Goal: Check status: Check status

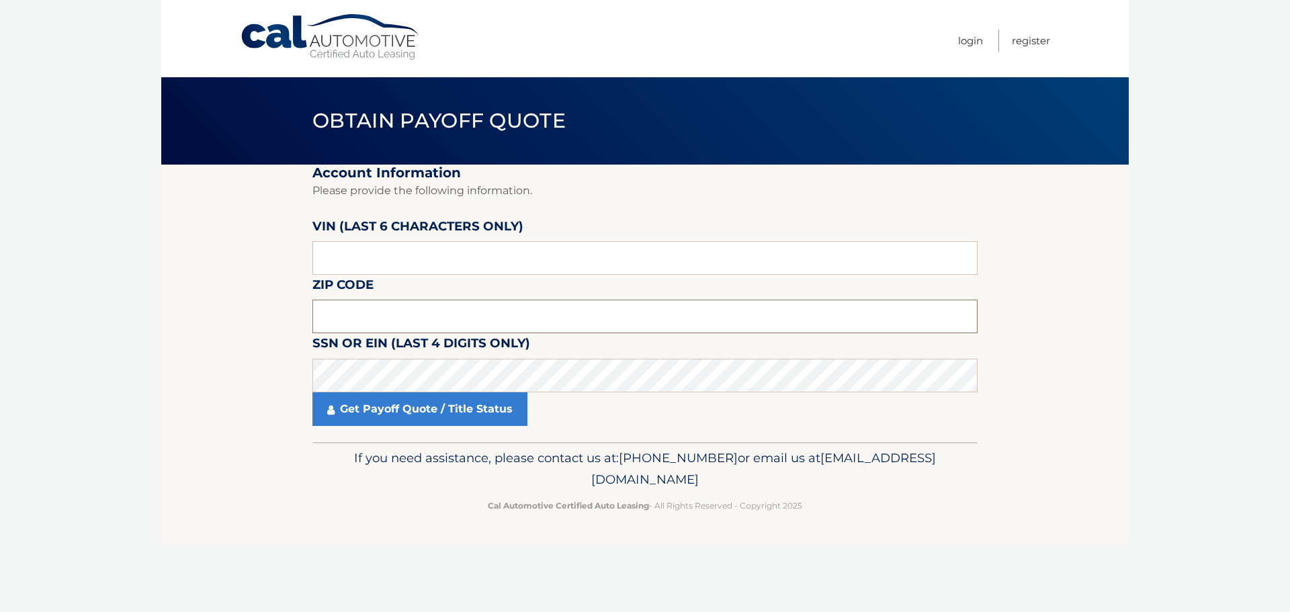
click at [478, 319] on input "text" at bounding box center [644, 317] width 665 height 34
click at [474, 255] on input "text" at bounding box center [644, 258] width 665 height 34
type input "F*****"
click at [390, 258] on input "text" at bounding box center [644, 258] width 665 height 34
type input "007452"
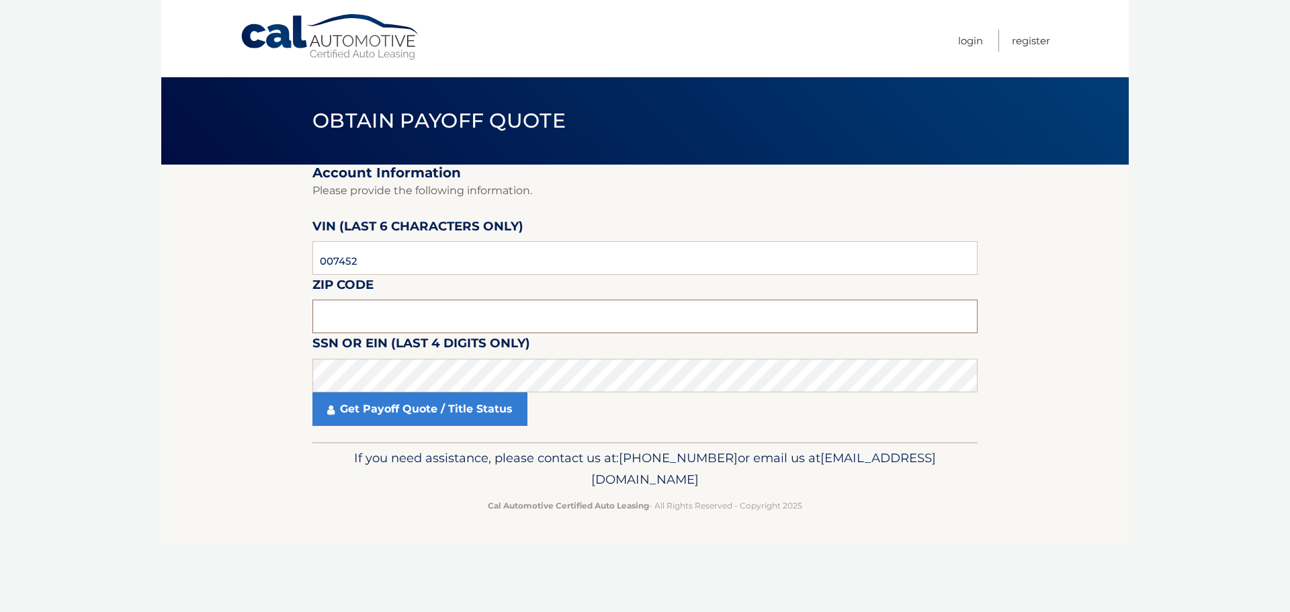
click at [578, 322] on input "text" at bounding box center [644, 317] width 665 height 34
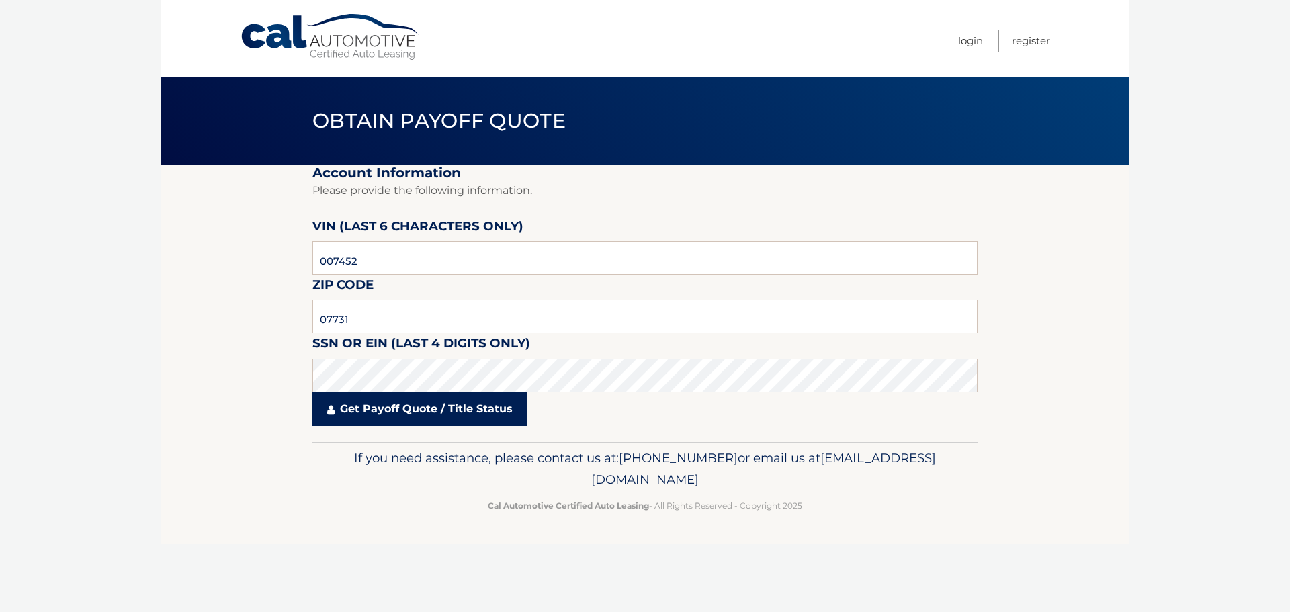
click at [479, 409] on link "Get Payoff Quote / Title Status" at bounding box center [419, 409] width 215 height 34
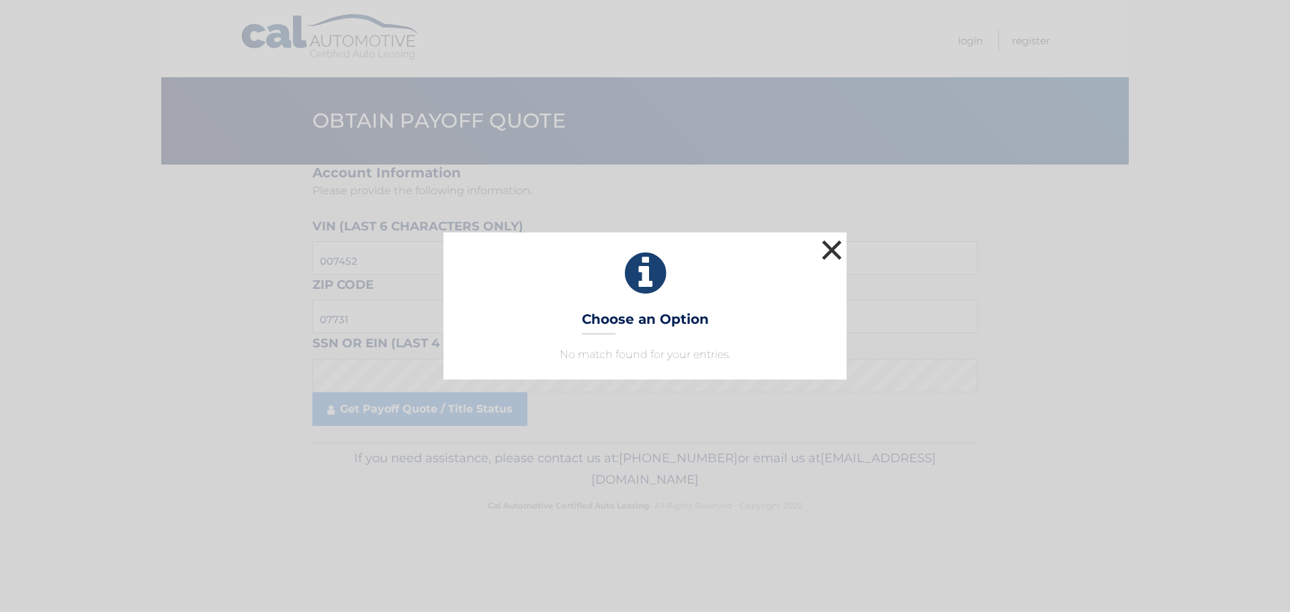
click at [838, 255] on button "×" at bounding box center [831, 249] width 27 height 27
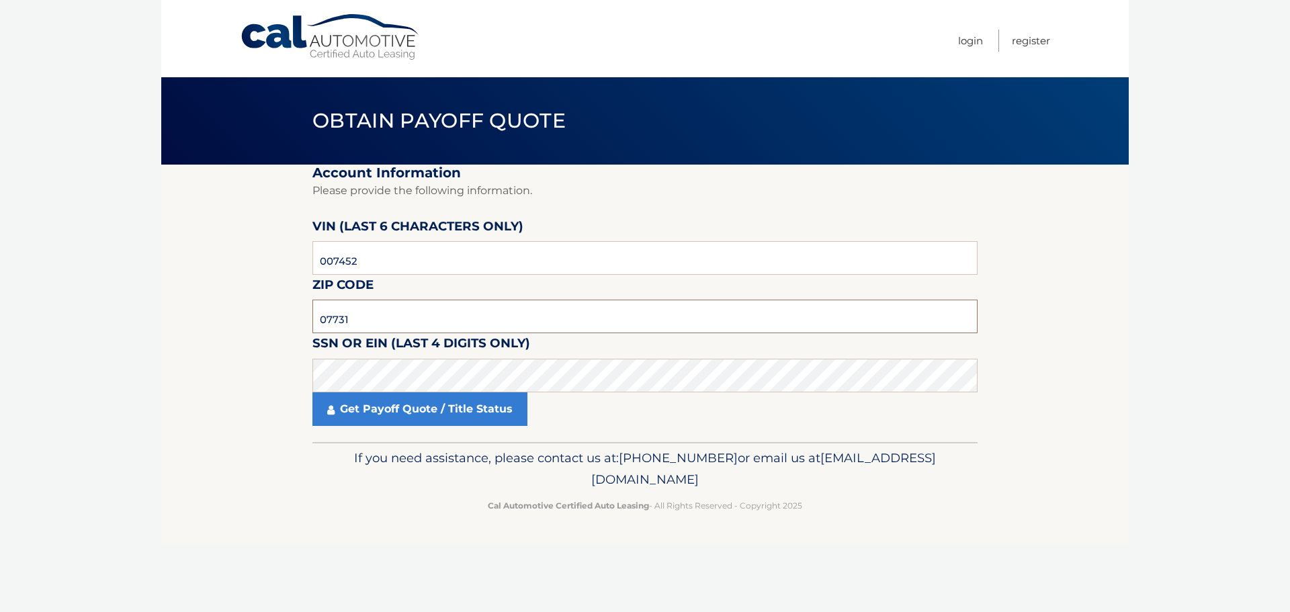
drag, startPoint x: 464, startPoint y: 320, endPoint x: 168, endPoint y: 320, distance: 296.3
click at [168, 320] on section "Account Information Please provide the following information. [PERSON_NAME] (la…" at bounding box center [644, 303] width 967 height 277
type input "07747"
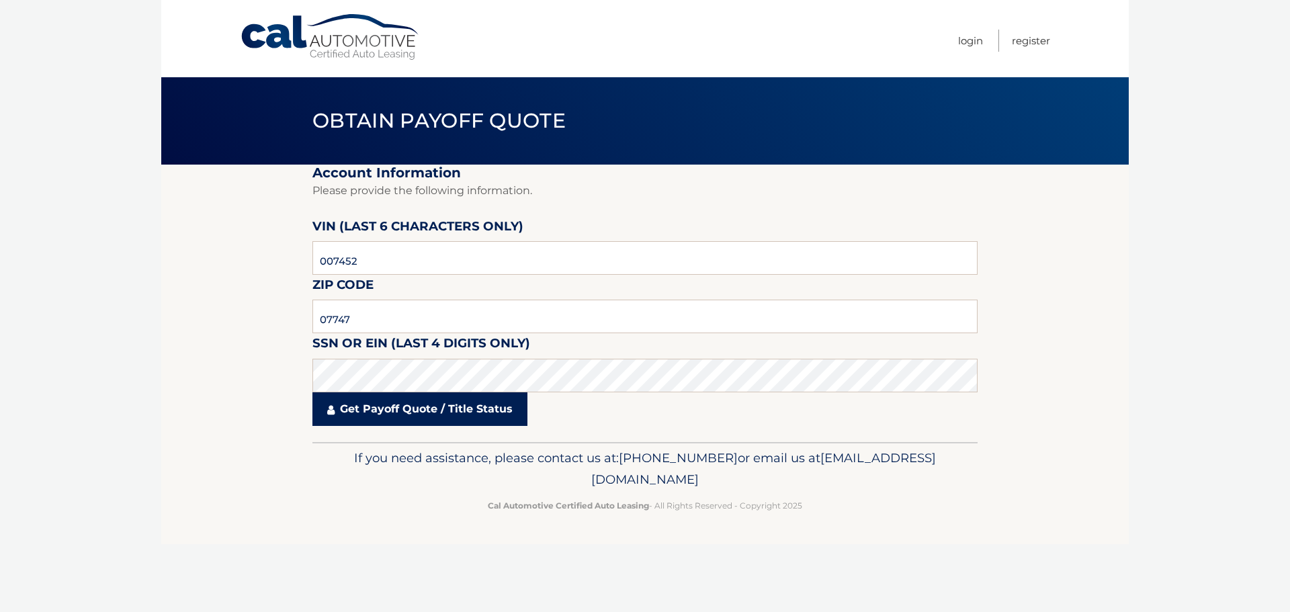
click at [394, 420] on link "Get Payoff Quote / Title Status" at bounding box center [419, 409] width 215 height 34
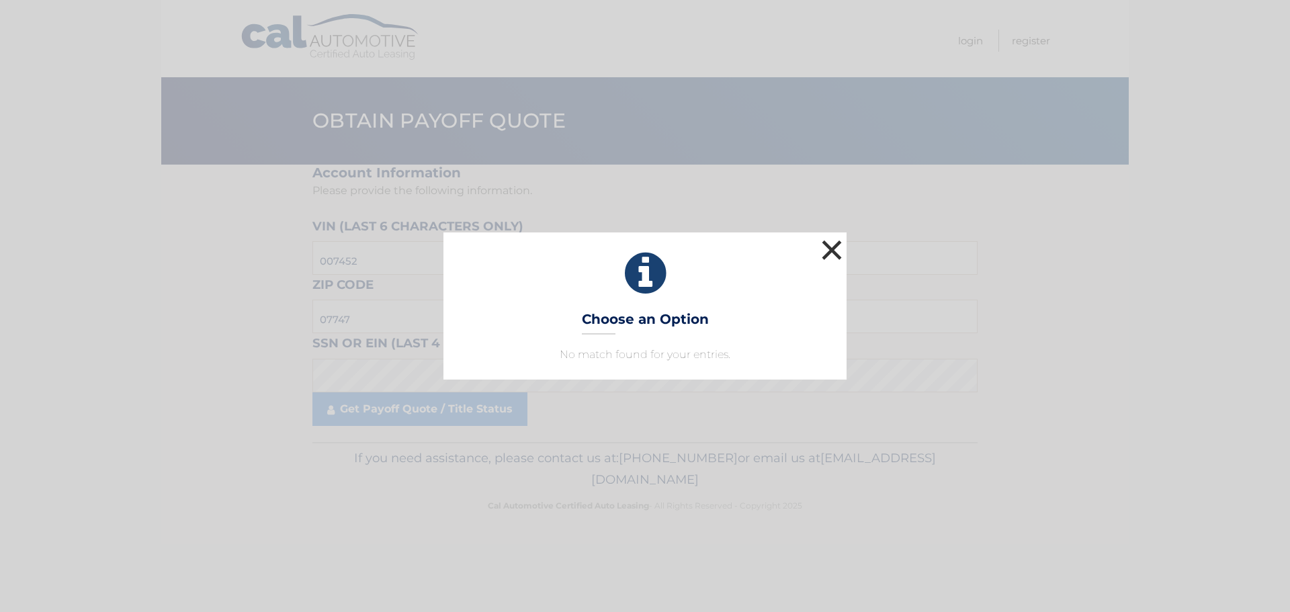
click at [826, 252] on button "×" at bounding box center [831, 249] width 27 height 27
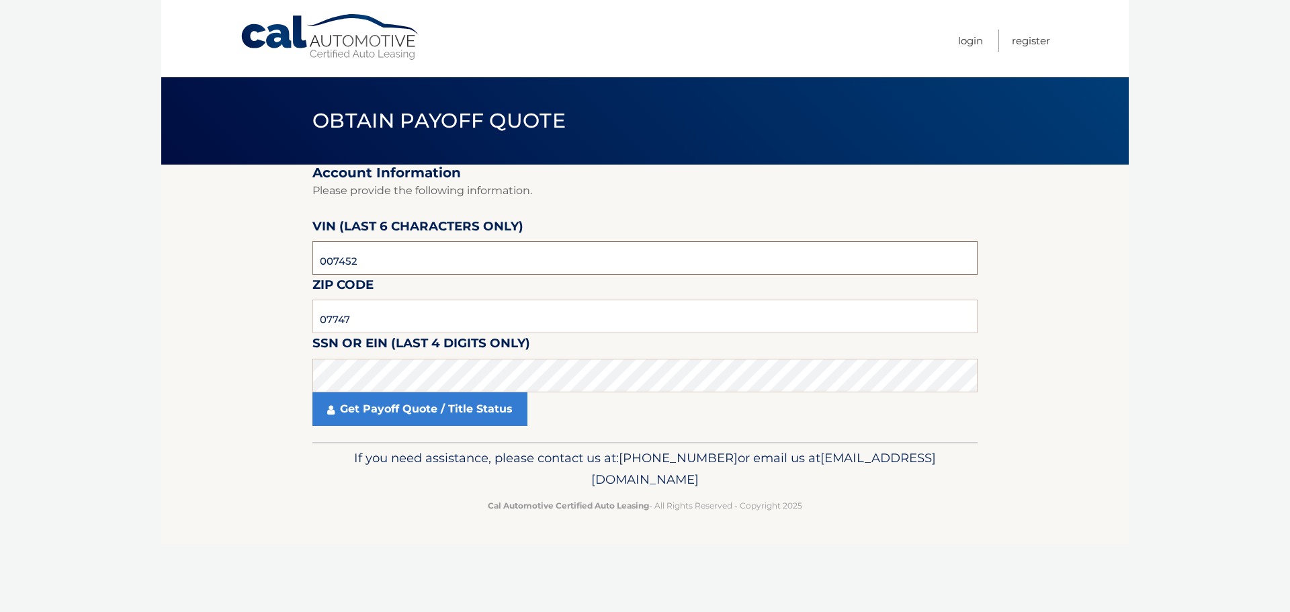
drag, startPoint x: 378, startPoint y: 265, endPoint x: 307, endPoint y: 265, distance: 71.2
click at [307, 265] on section "Account Information Please provide the following information. [PERSON_NAME] (la…" at bounding box center [644, 303] width 967 height 277
click at [203, 359] on section "Account Information Please provide the following information. [PERSON_NAME] (la…" at bounding box center [644, 303] width 967 height 277
click at [391, 316] on input "07747" at bounding box center [644, 317] width 665 height 34
drag, startPoint x: 418, startPoint y: 316, endPoint x: 228, endPoint y: 308, distance: 190.3
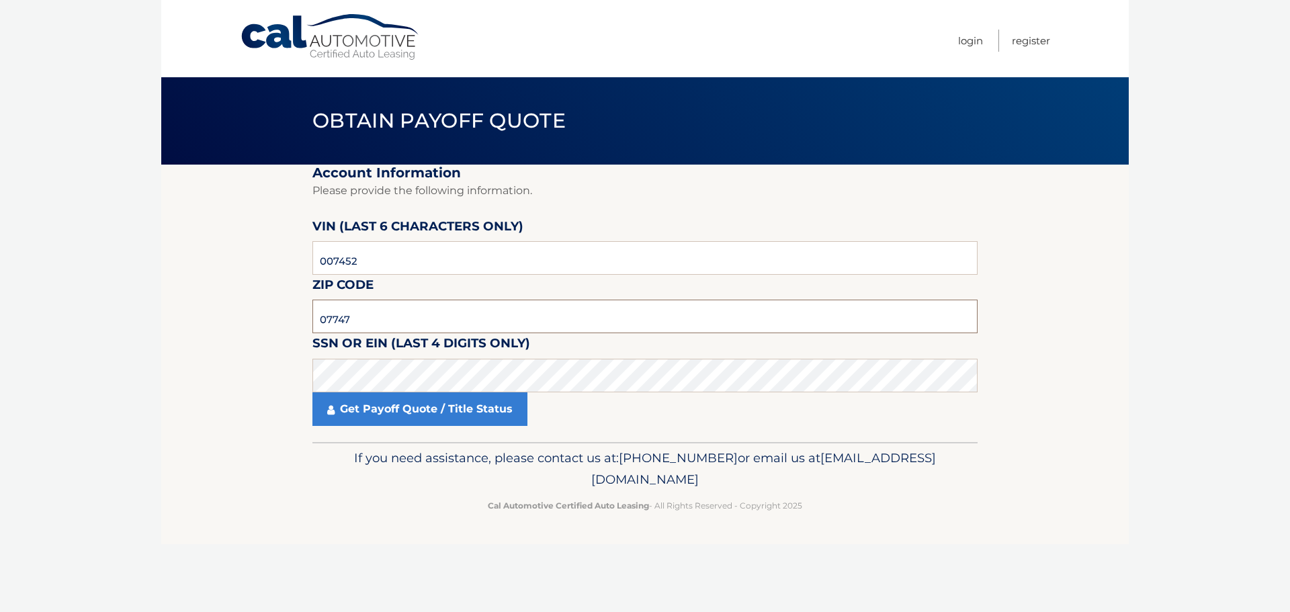
click at [228, 308] on section "Account Information Please provide the following information. [PERSON_NAME] (la…" at bounding box center [644, 303] width 967 height 277
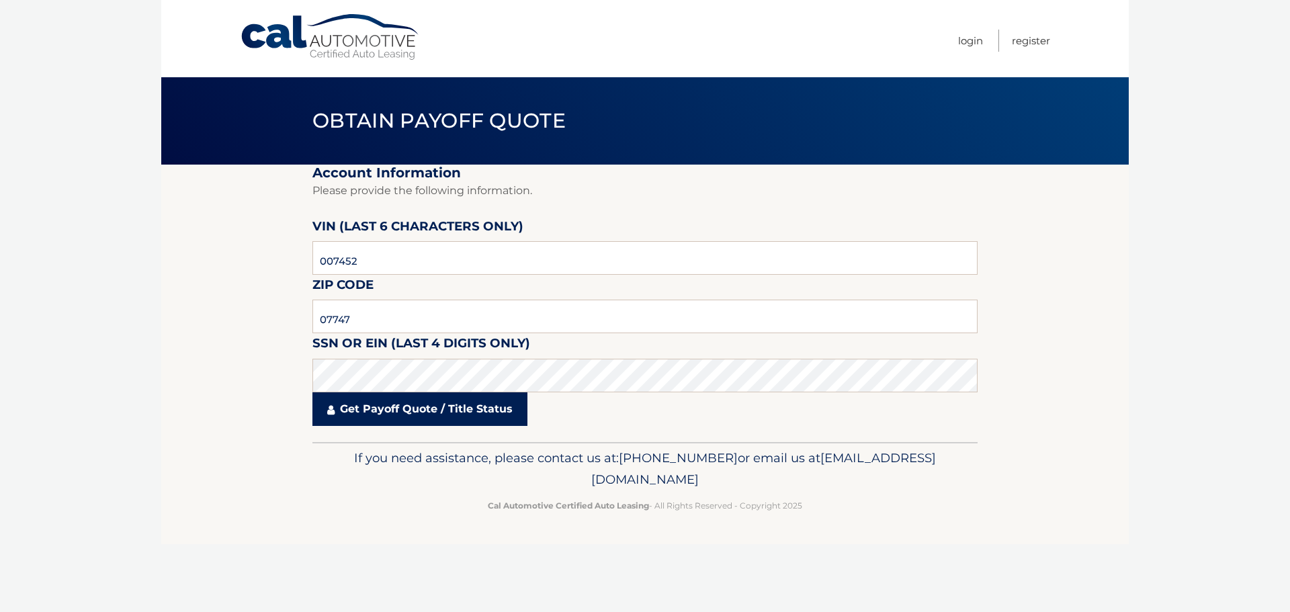
click at [412, 417] on link "Get Payoff Quote / Title Status" at bounding box center [419, 409] width 215 height 34
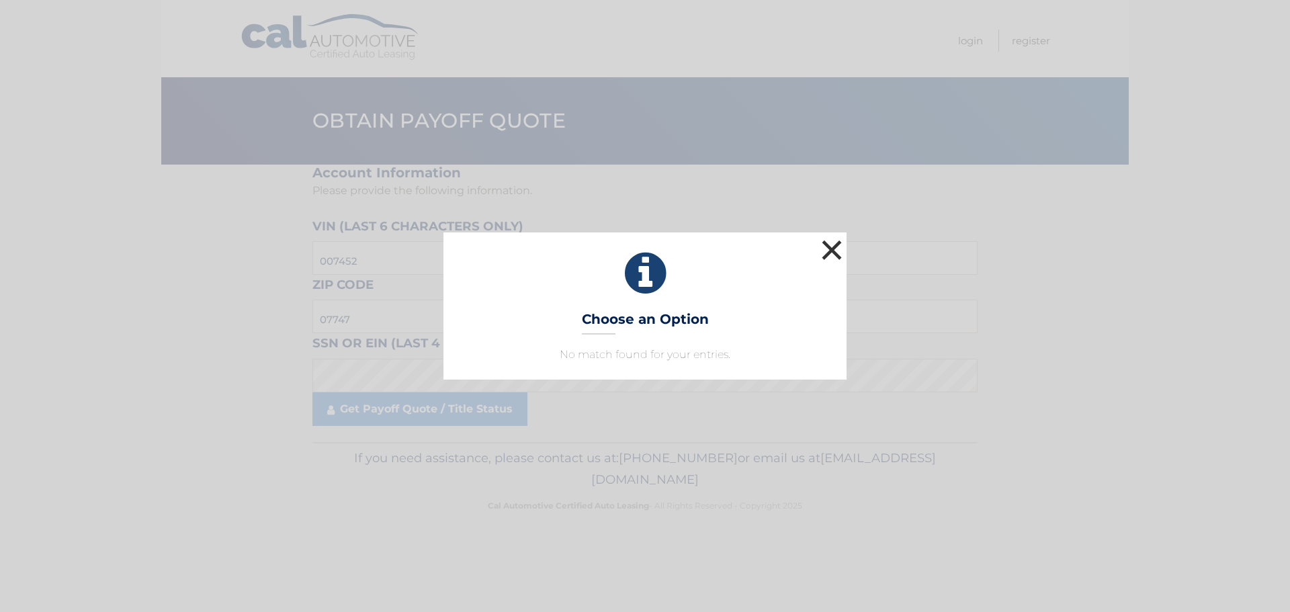
click at [826, 254] on button "×" at bounding box center [831, 249] width 27 height 27
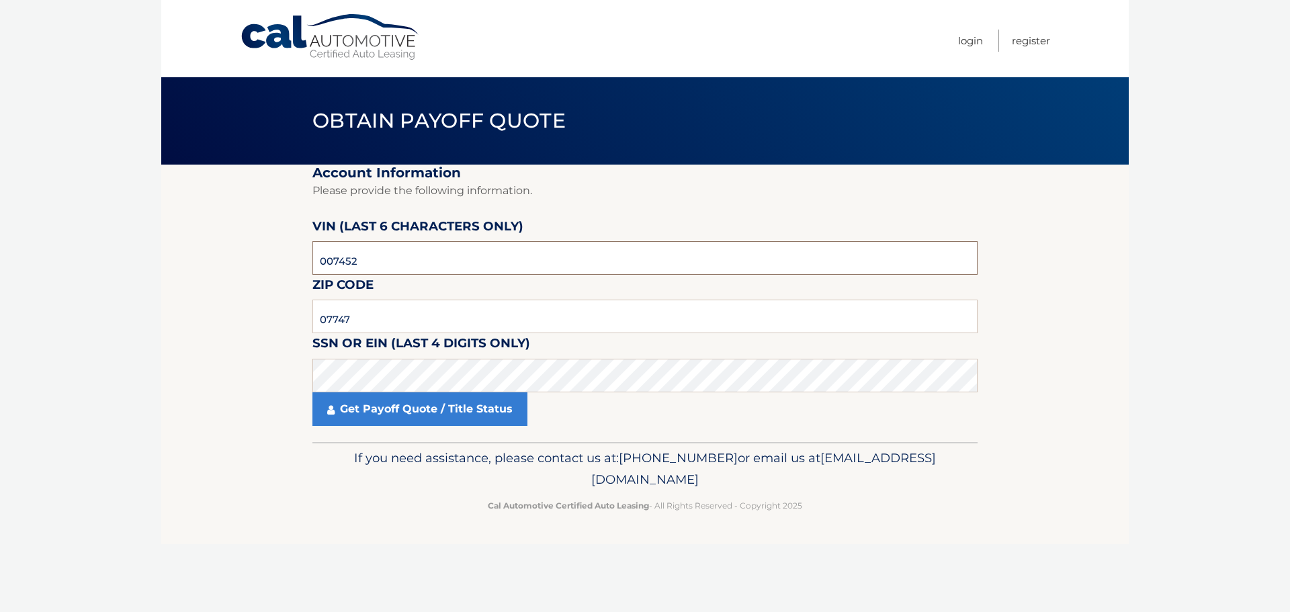
drag, startPoint x: 451, startPoint y: 258, endPoint x: 266, endPoint y: 259, distance: 185.4
click at [266, 259] on section "Account Information Please provide the following information. [PERSON_NAME] (la…" at bounding box center [644, 303] width 967 height 277
click at [476, 267] on input "text" at bounding box center [644, 258] width 665 height 34
click at [432, 312] on input "text" at bounding box center [644, 317] width 665 height 34
type input "07731"
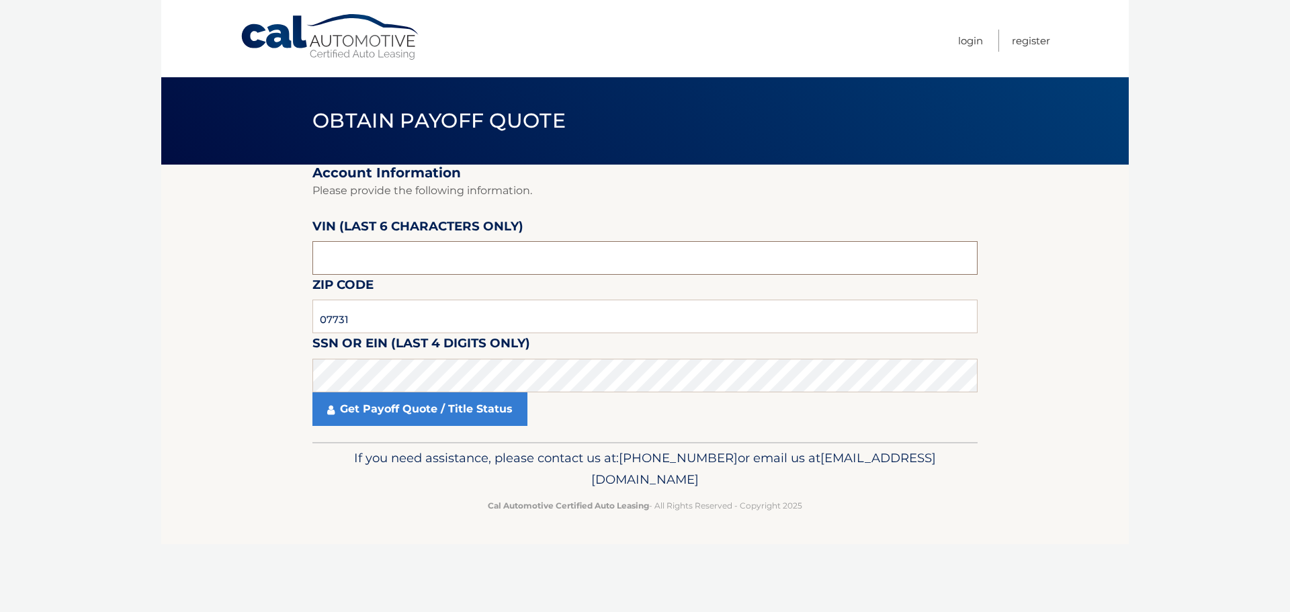
click at [404, 266] on input "text" at bounding box center [644, 258] width 665 height 34
type input "007452"
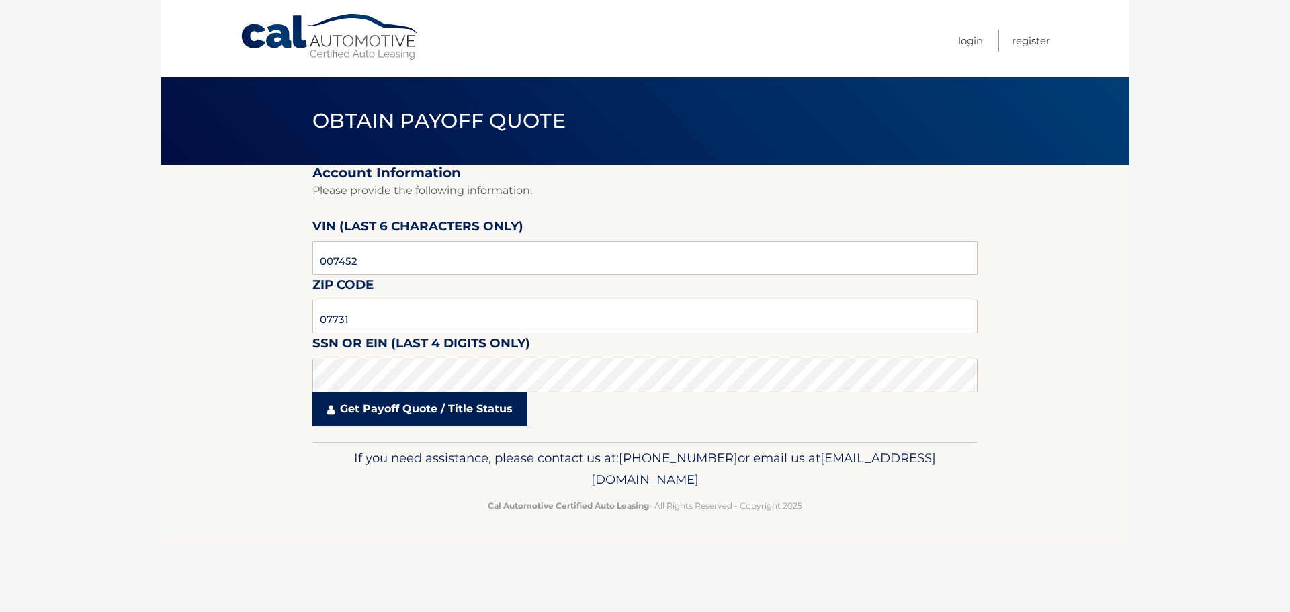
click at [423, 416] on link "Get Payoff Quote / Title Status" at bounding box center [419, 409] width 215 height 34
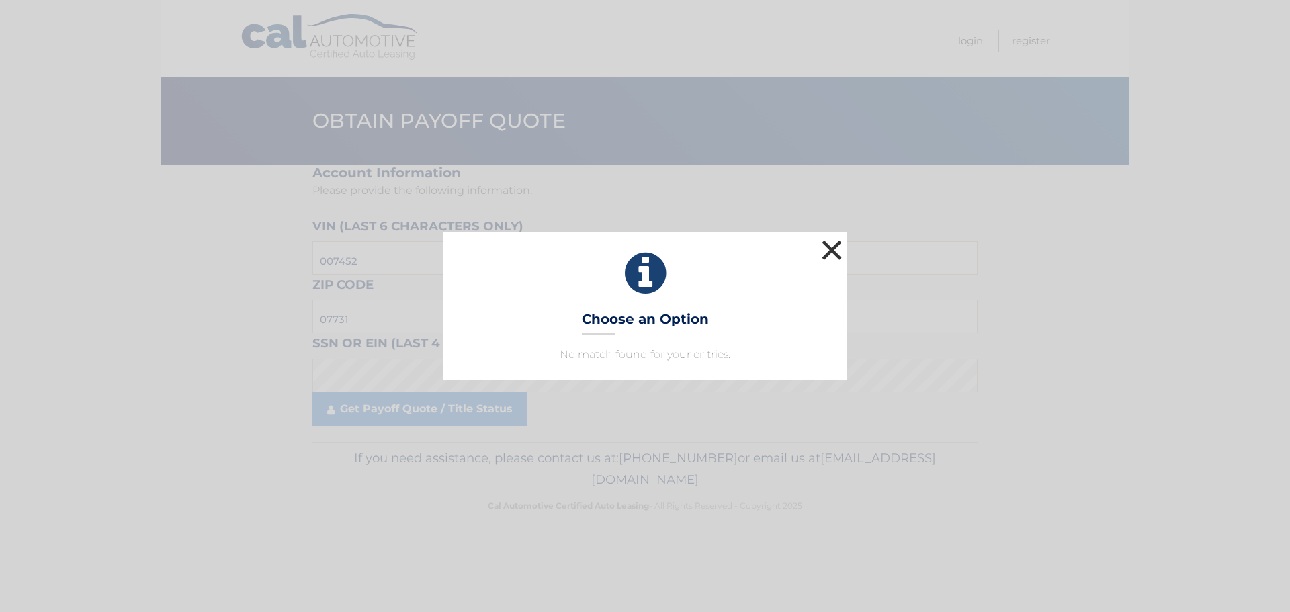
click at [829, 253] on button "×" at bounding box center [831, 249] width 27 height 27
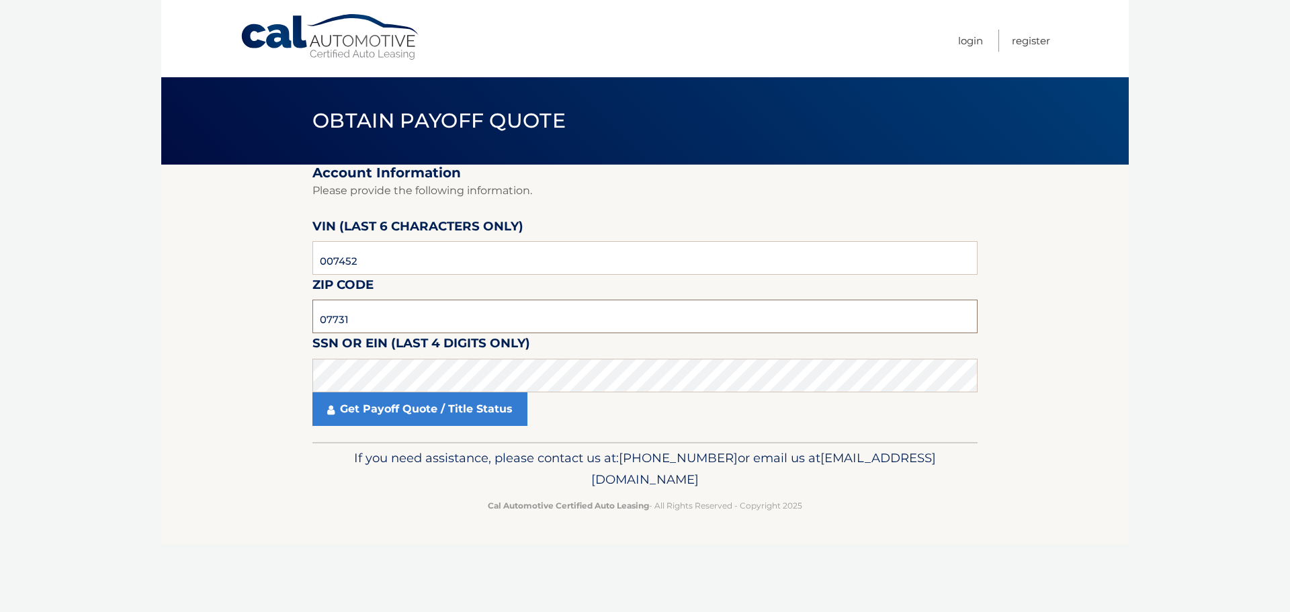
drag, startPoint x: 393, startPoint y: 314, endPoint x: 202, endPoint y: 315, distance: 191.5
click at [202, 315] on section "Account Information Please provide the following information. [PERSON_NAME] (la…" at bounding box center [644, 303] width 967 height 277
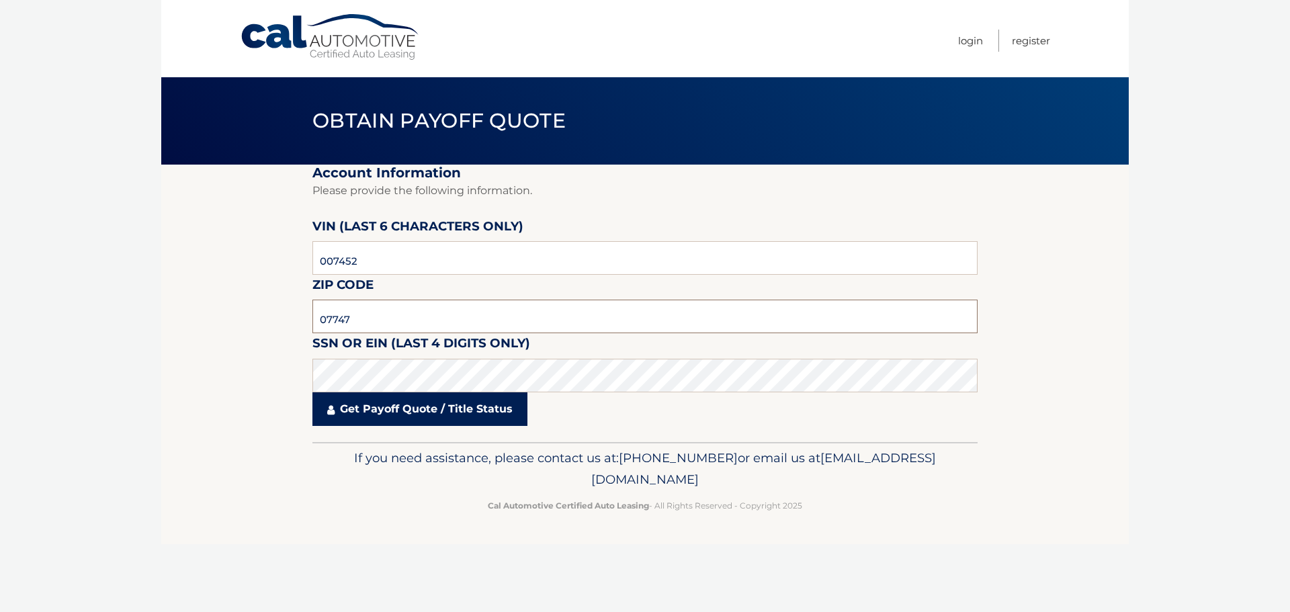
type input "07747"
click at [406, 409] on link "Get Payoff Quote / Title Status" at bounding box center [419, 409] width 215 height 34
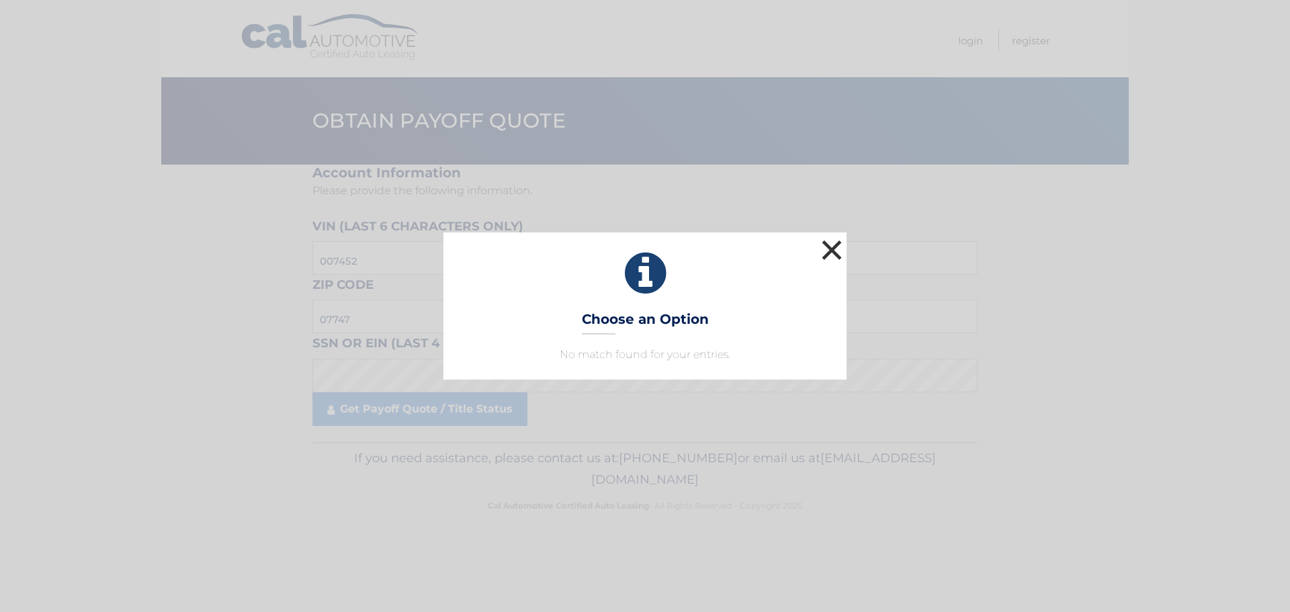
click at [826, 255] on button "×" at bounding box center [831, 249] width 27 height 27
